Goal: Task Accomplishment & Management: Manage account settings

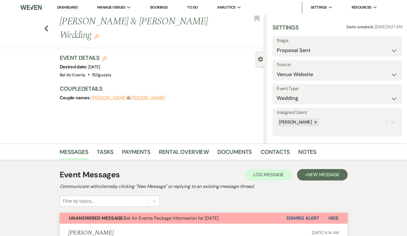
select select "6"
select select "5"
click at [44, 25] on use "button" at bounding box center [46, 28] width 4 height 6
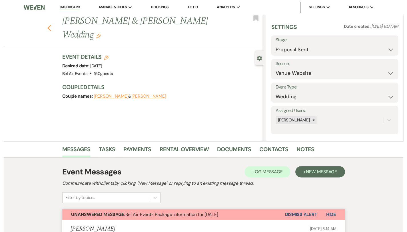
scroll to position [109, 0]
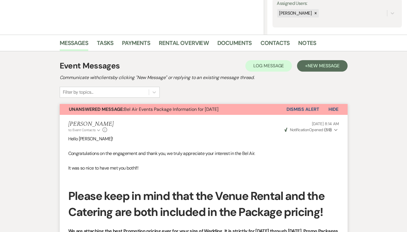
select select "6"
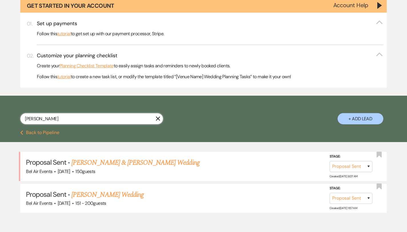
click at [83, 118] on input "[PERSON_NAME]" at bounding box center [91, 118] width 143 height 11
type input "k"
type input "[PERSON_NAME]"
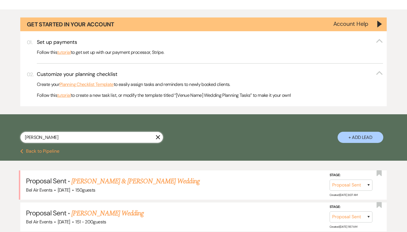
select select "4"
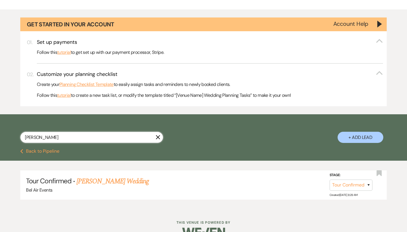
scroll to position [105, 0]
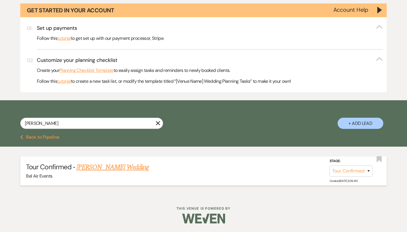
click at [113, 167] on link "[PERSON_NAME] Wedding" at bounding box center [113, 167] width 72 height 10
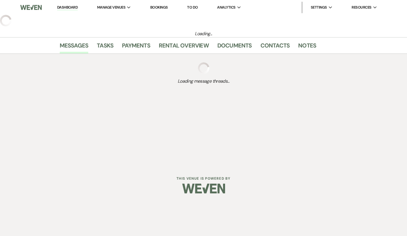
select select "4"
select select "5"
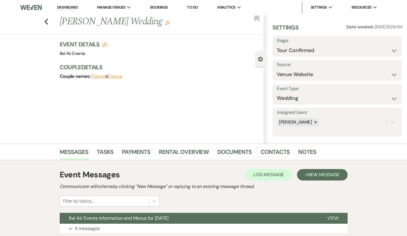
scroll to position [43, 0]
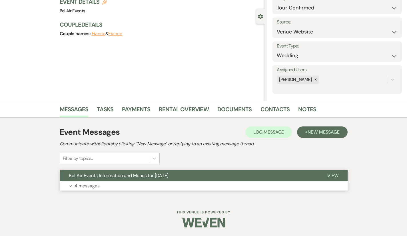
click at [69, 185] on icon "Expand" at bounding box center [70, 186] width 3 height 2
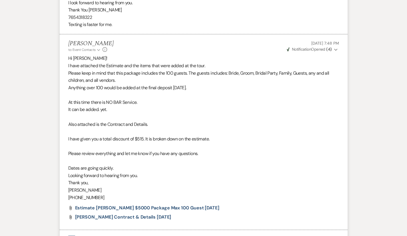
scroll to position [945, 0]
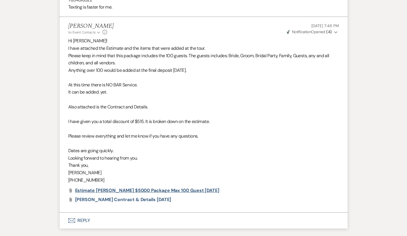
click at [138, 187] on span "Estimate [PERSON_NAME] $5000 package Max 100 guest [DATE]" at bounding box center [147, 190] width 144 height 6
